Goal: Navigation & Orientation: Find specific page/section

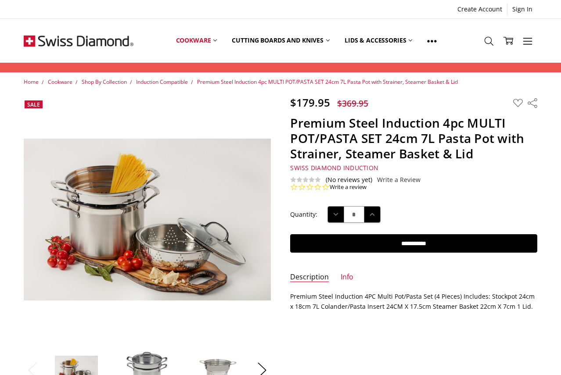
click at [32, 40] on img at bounding box center [79, 41] width 110 height 44
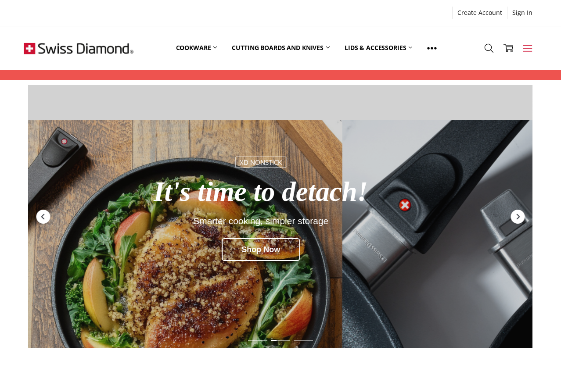
click at [530, 51] on use at bounding box center [527, 48] width 9 height 7
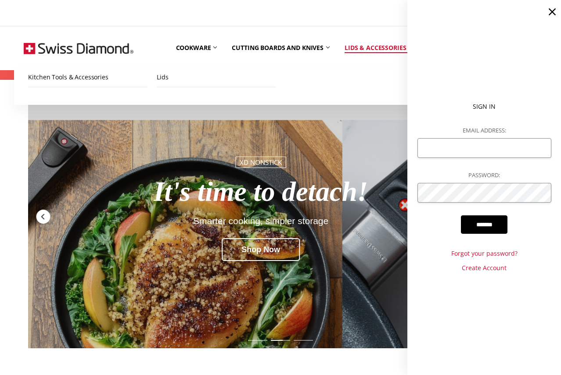
click at [384, 61] on link "Lids & Accessories" at bounding box center [378, 48] width 83 height 39
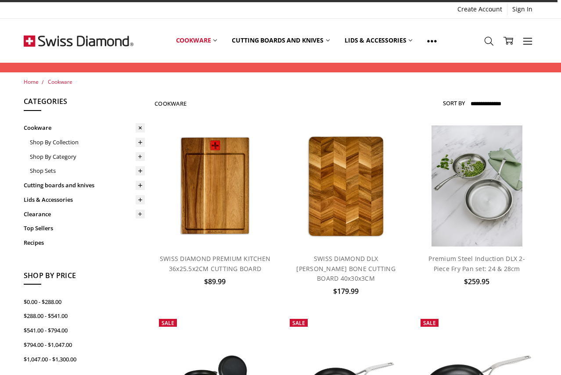
click at [91, 46] on img at bounding box center [79, 41] width 110 height 44
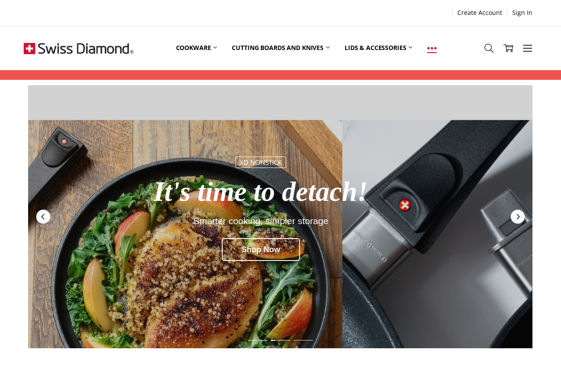
click at [436, 50] on icon at bounding box center [432, 48] width 10 height 10
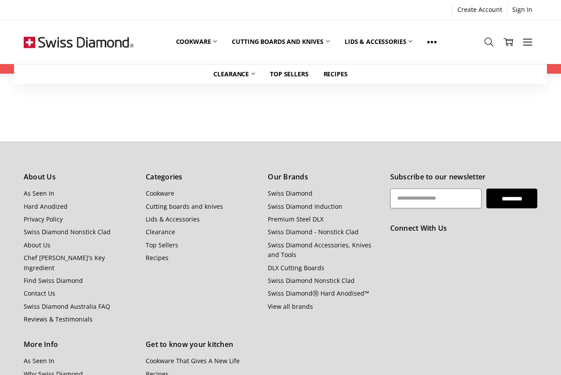
scroll to position [904, 0]
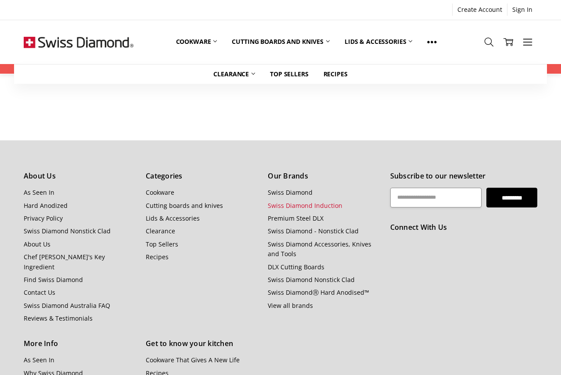
click at [312, 202] on link "Swiss Diamond Induction" at bounding box center [305, 206] width 75 height 8
